Goal: Task Accomplishment & Management: Complete application form

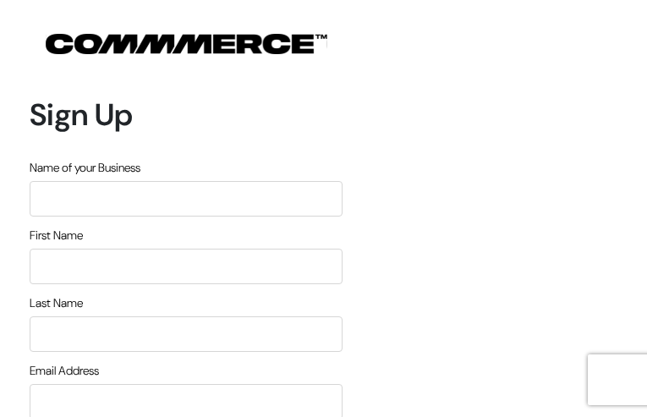
type input "yuKWwjMALT"
type input "KQqLUMFmsQRt"
type input "IpaddELKuGe"
type input "[EMAIL_ADDRESS][DOMAIN_NAME]"
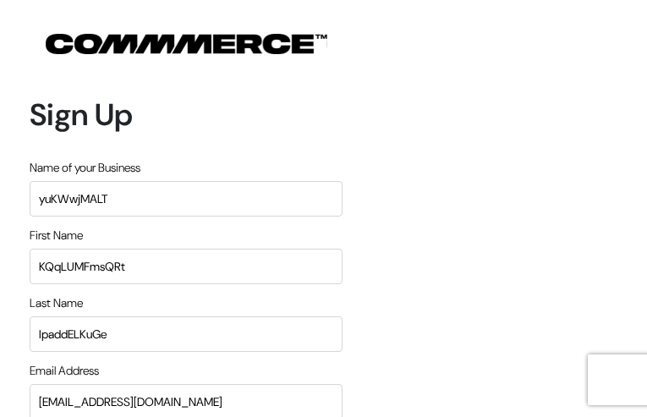
type input "2534546513"
type input "ydeziaIPStL"
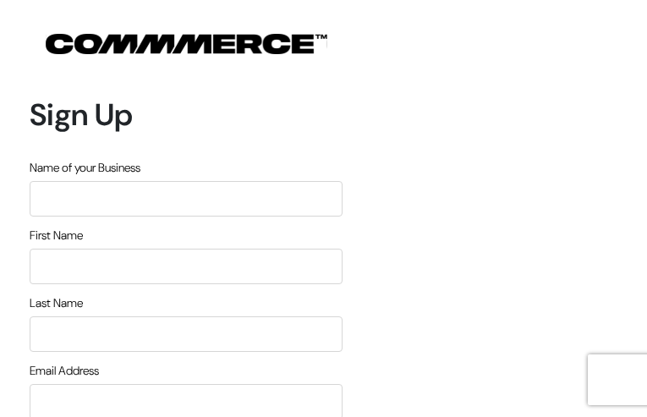
type input "QcFhocjdwjmVLOT"
type input "ZgZxrjcieu"
type input "OzvaHnqnXOmcSfW"
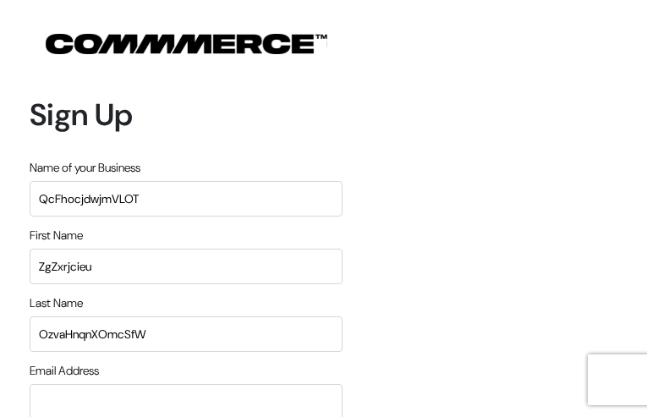
type input "[EMAIL_ADDRESS][DOMAIN_NAME]"
type input "9803376234"
type input "gGssTJBpHmR"
